Goal: Task Accomplishment & Management: Manage account settings

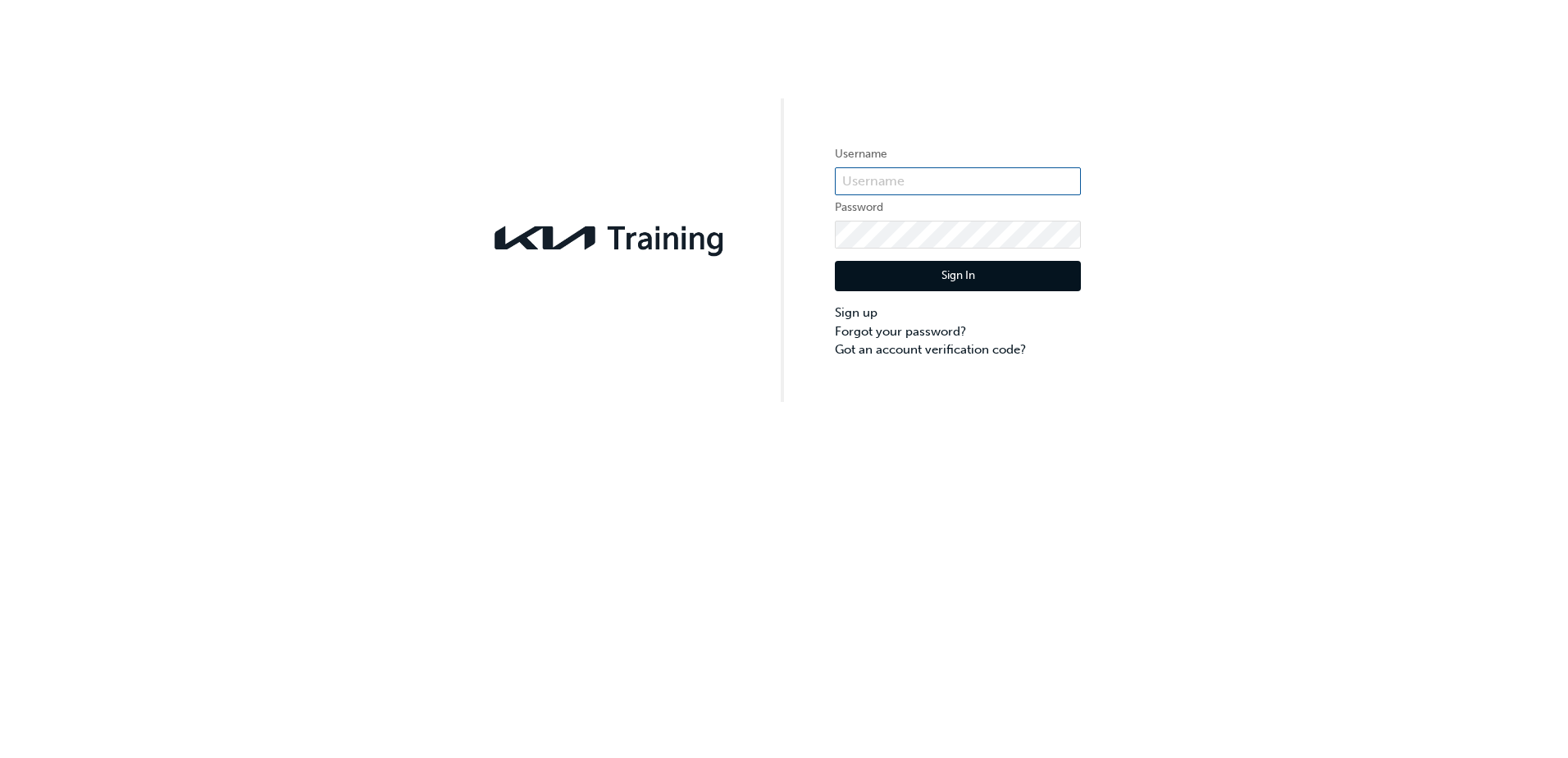
type input "KAU83875B8"
click at [935, 268] on button "Sign In" at bounding box center [957, 277] width 246 height 31
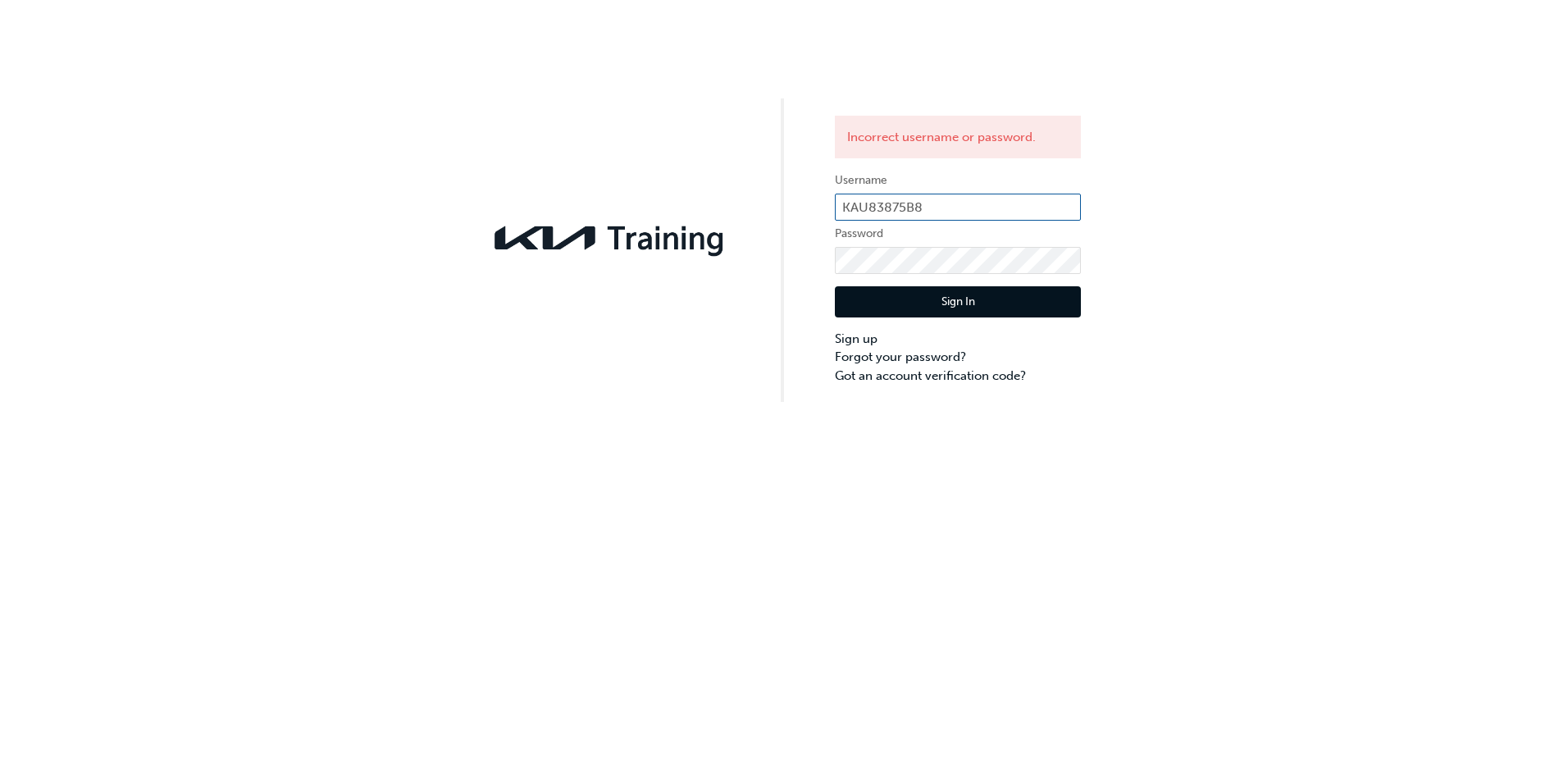
drag, startPoint x: 970, startPoint y: 195, endPoint x: 963, endPoint y: 202, distance: 9.9
click at [963, 202] on input "KAU83875B8" at bounding box center [957, 207] width 246 height 28
click at [1263, 152] on div "Incorrect username or password. Username KAU83875B8 Password Sign In Sign up Fo…" at bounding box center [784, 201] width 1568 height 402
